Goal: Register for event/course

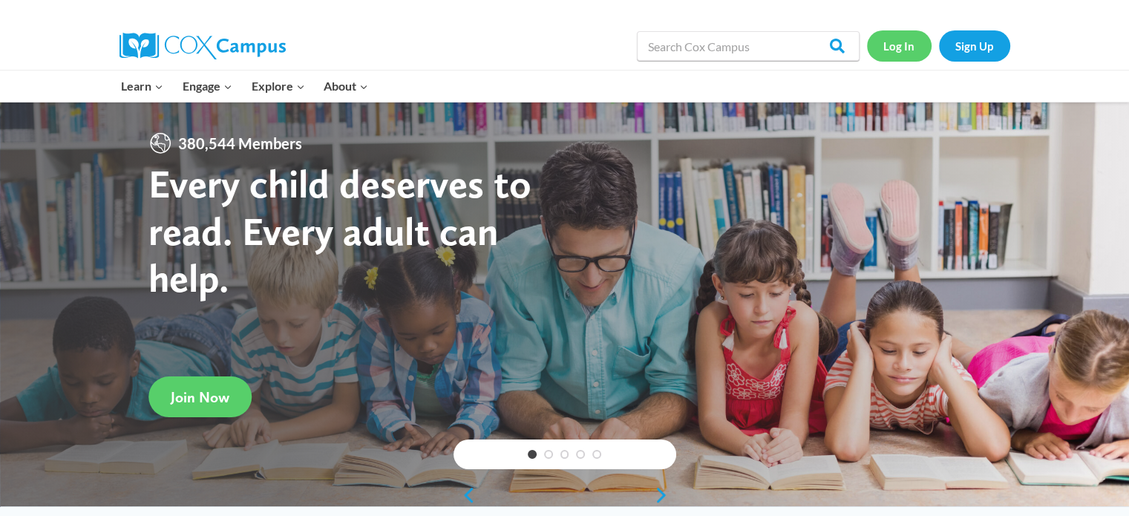
click at [903, 53] on link "Log In" at bounding box center [899, 45] width 65 height 30
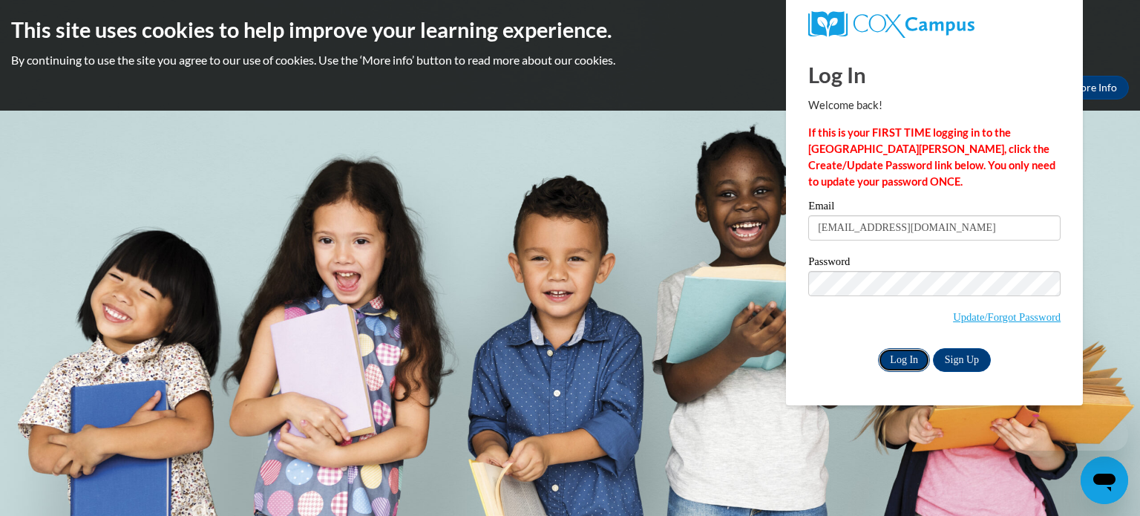
click at [894, 351] on input "Log In" at bounding box center [904, 360] width 52 height 24
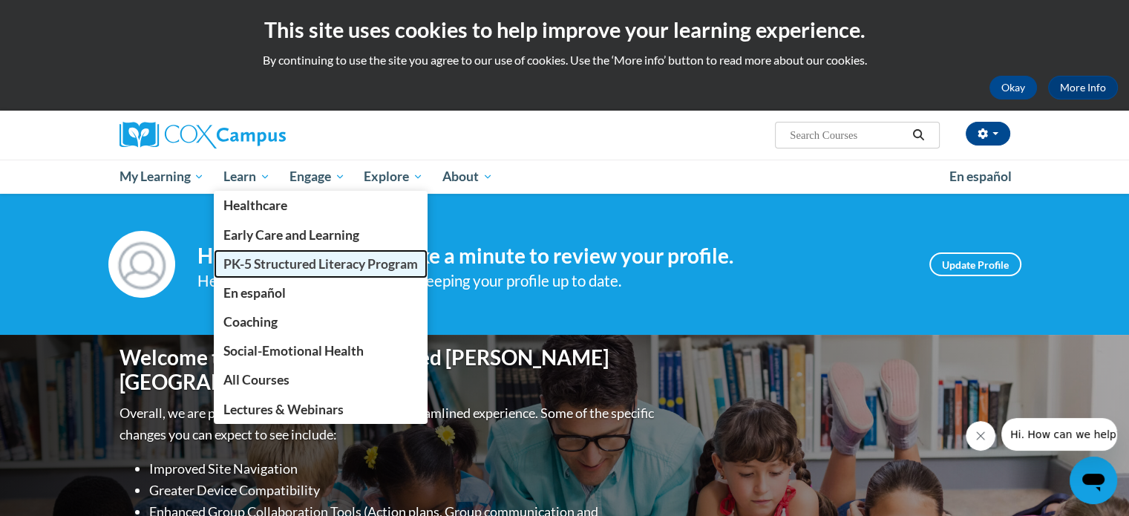
click at [290, 261] on span "PK-5 Structured Literacy Program" at bounding box center [320, 264] width 194 height 16
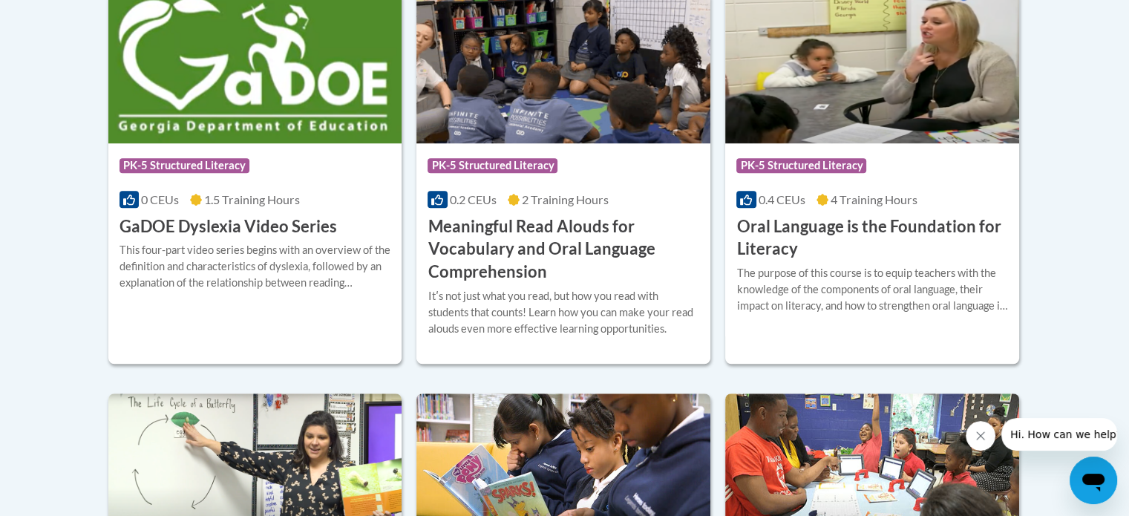
scroll to position [1045, 0]
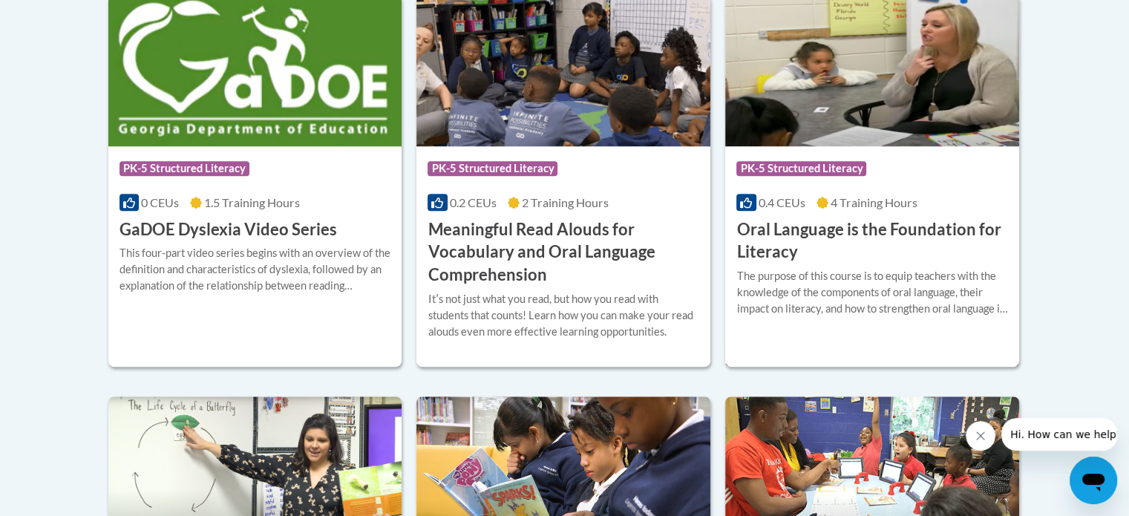
click at [812, 232] on h3 "Oral Language is the Foundation for Literacy" at bounding box center [872, 241] width 272 height 46
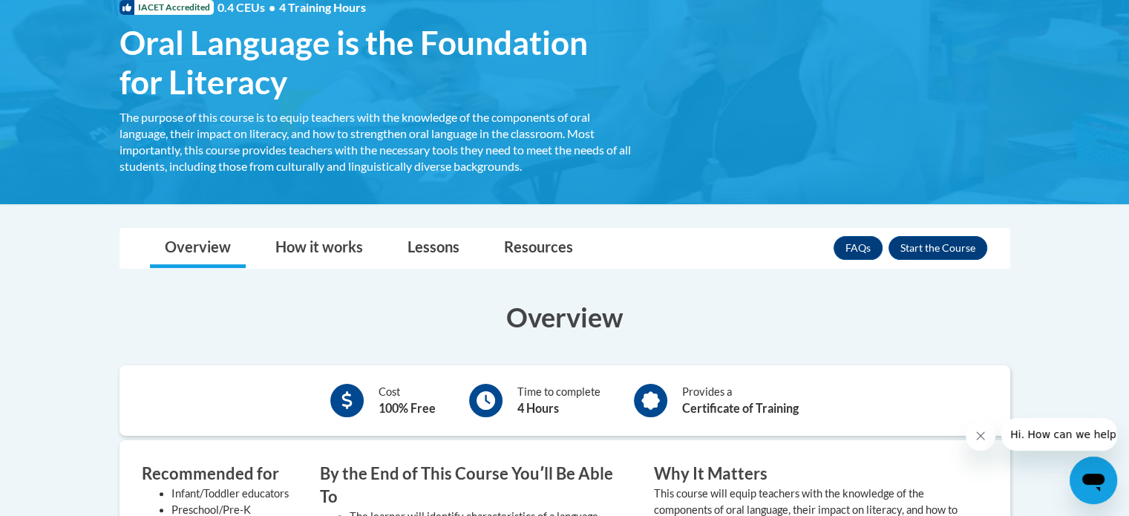
scroll to position [243, 0]
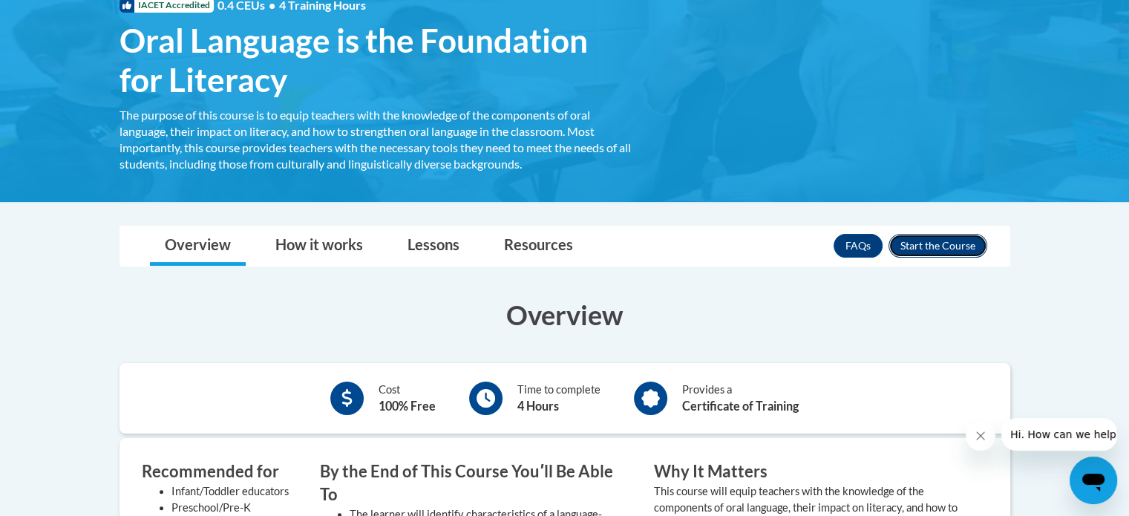
click at [903, 243] on button "Enroll" at bounding box center [938, 246] width 99 height 24
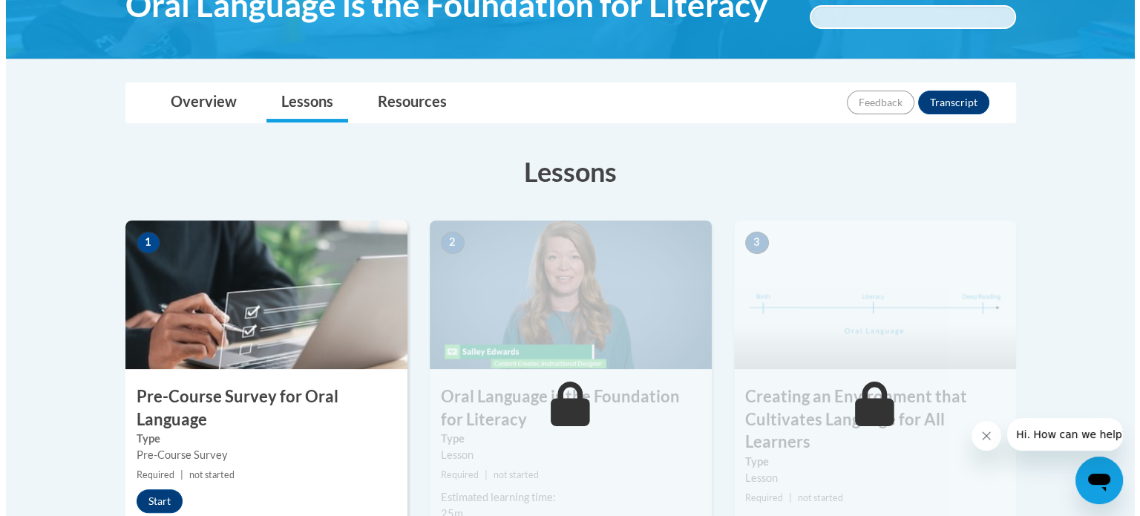
scroll to position [278, 0]
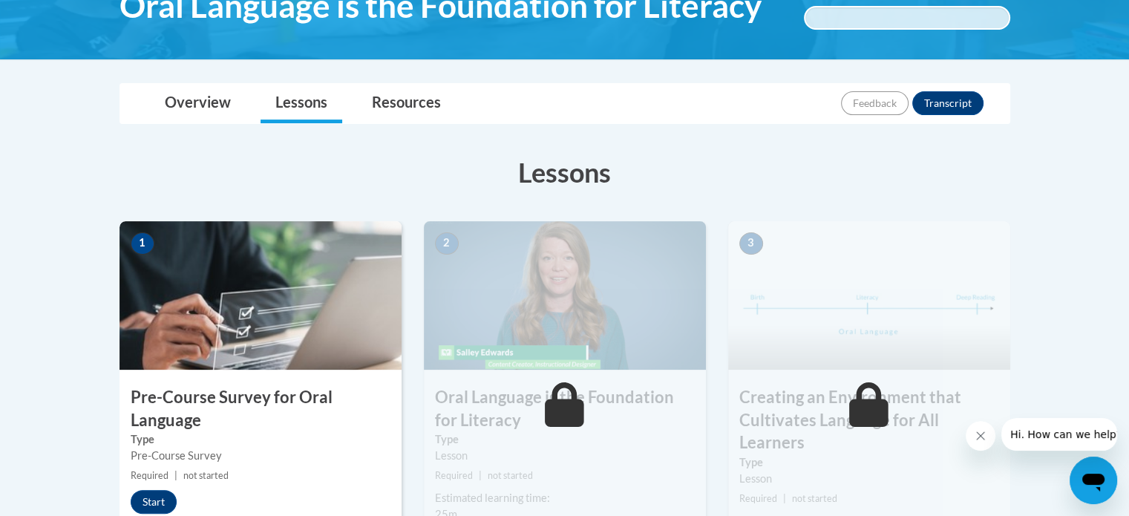
click at [128, 507] on div "Start" at bounding box center [158, 502] width 76 height 24
click at [130, 506] on div "Start" at bounding box center [158, 502] width 76 height 24
click at [131, 505] on button "Start" at bounding box center [154, 502] width 46 height 24
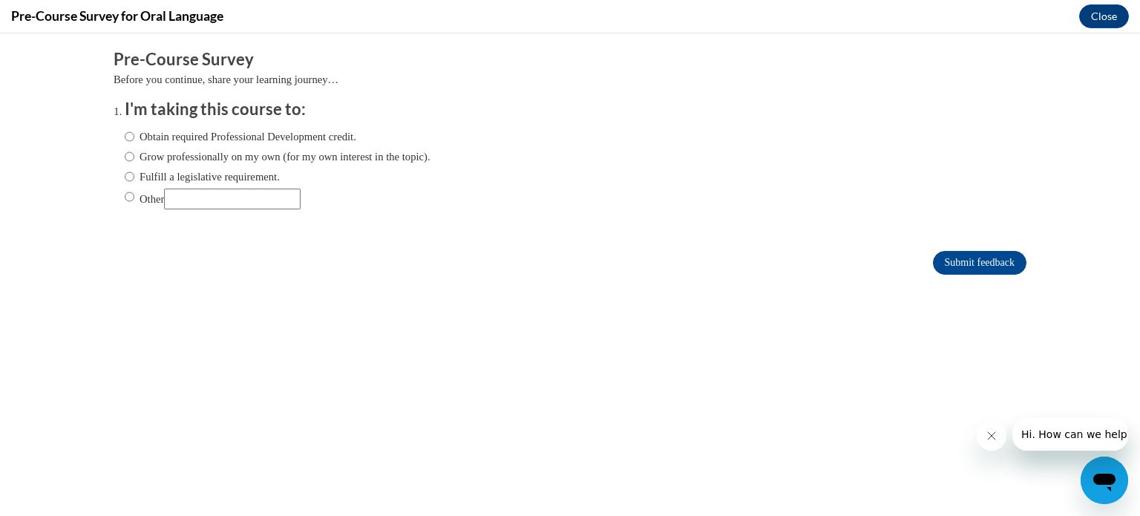
scroll to position [0, 0]
click at [231, 134] on label "Obtain required Professional Development credit." at bounding box center [241, 136] width 232 height 16
click at [134, 134] on input "Obtain required Professional Development credit." at bounding box center [130, 136] width 10 height 16
radio input "true"
click at [968, 261] on input "Submit feedback" at bounding box center [980, 263] width 94 height 24
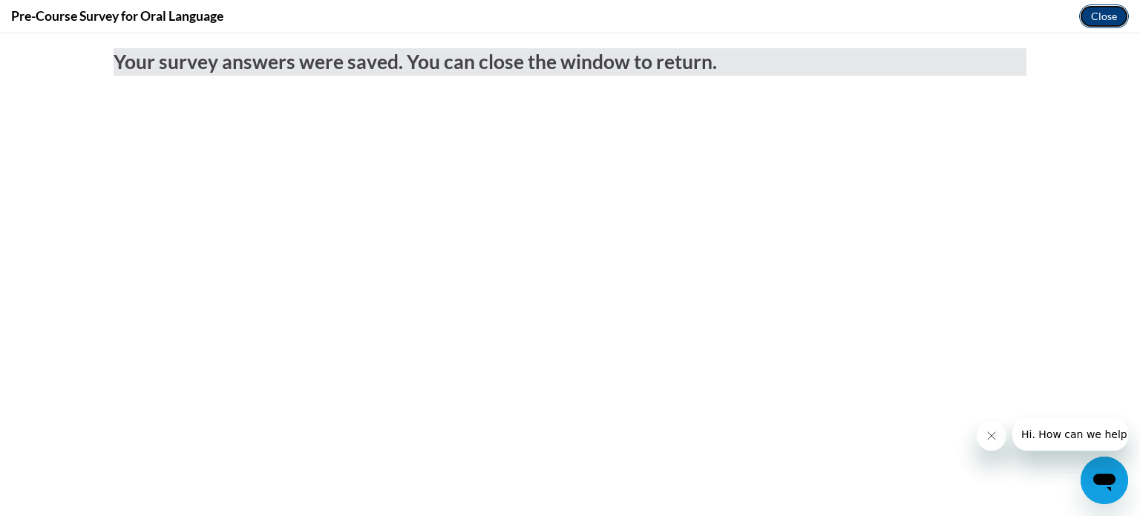
click at [1105, 27] on button "Close" at bounding box center [1104, 16] width 50 height 24
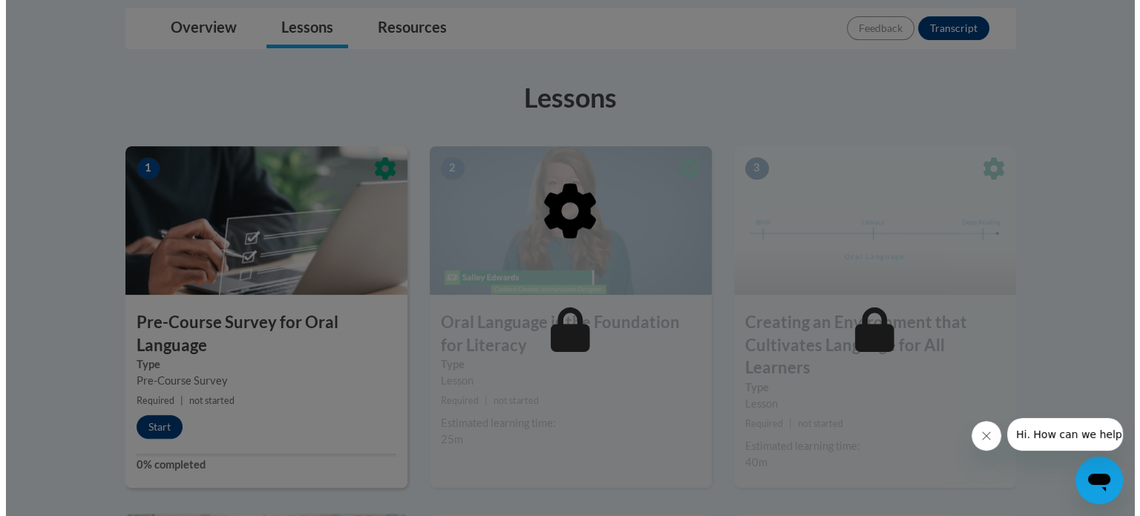
scroll to position [353, 0]
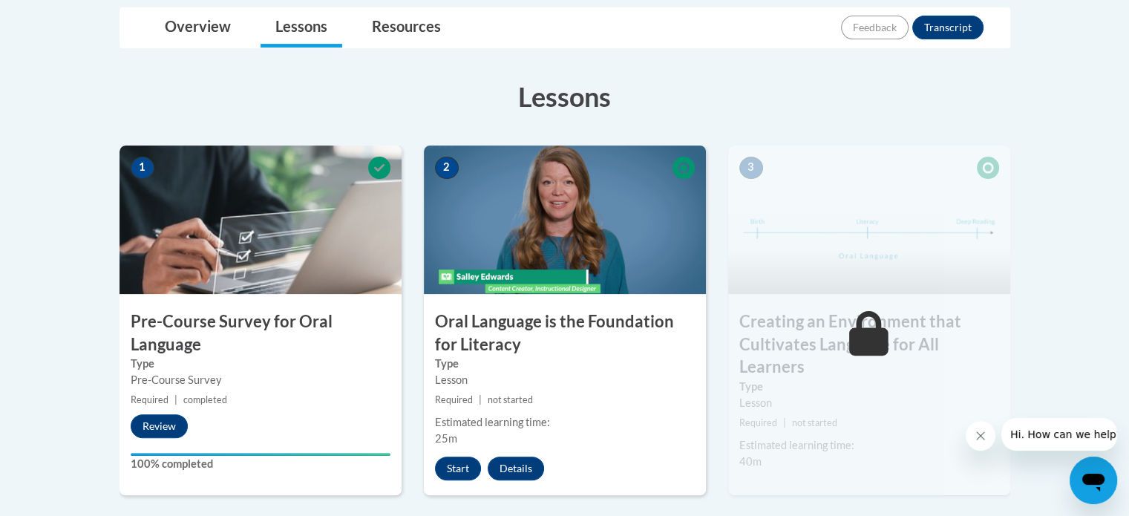
click at [518, 318] on h3 "Oral Language is the Foundation for Literacy" at bounding box center [565, 333] width 282 height 46
click at [475, 462] on button "Start" at bounding box center [458, 469] width 46 height 24
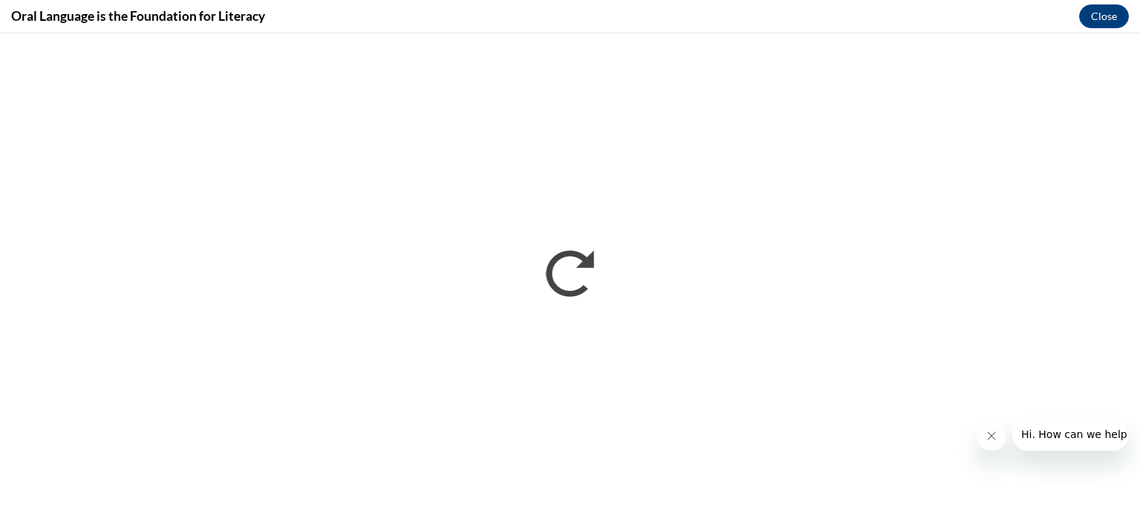
scroll to position [0, 0]
